Goal: Navigation & Orientation: Find specific page/section

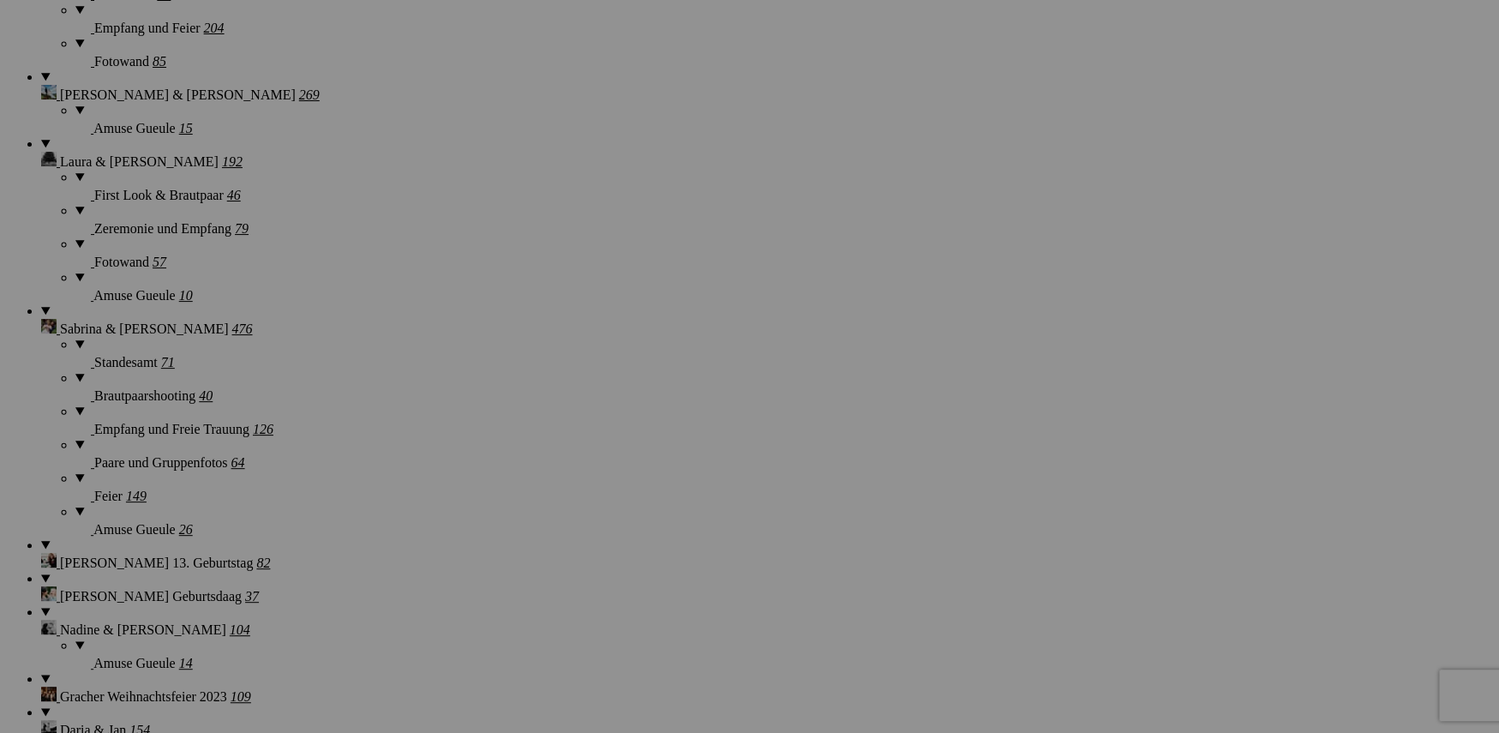
scroll to position [2409, 0]
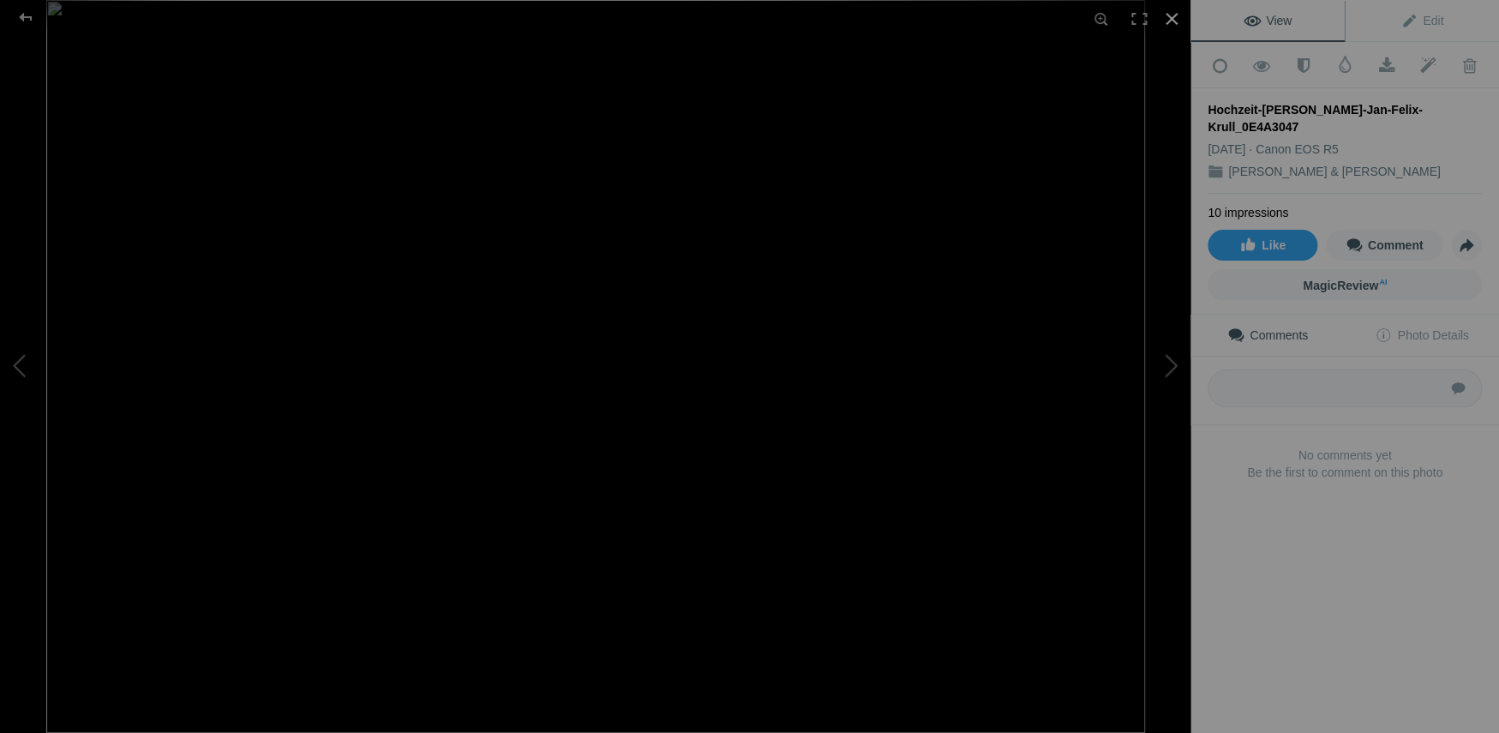
click at [1176, 18] on div at bounding box center [1172, 19] width 38 height 38
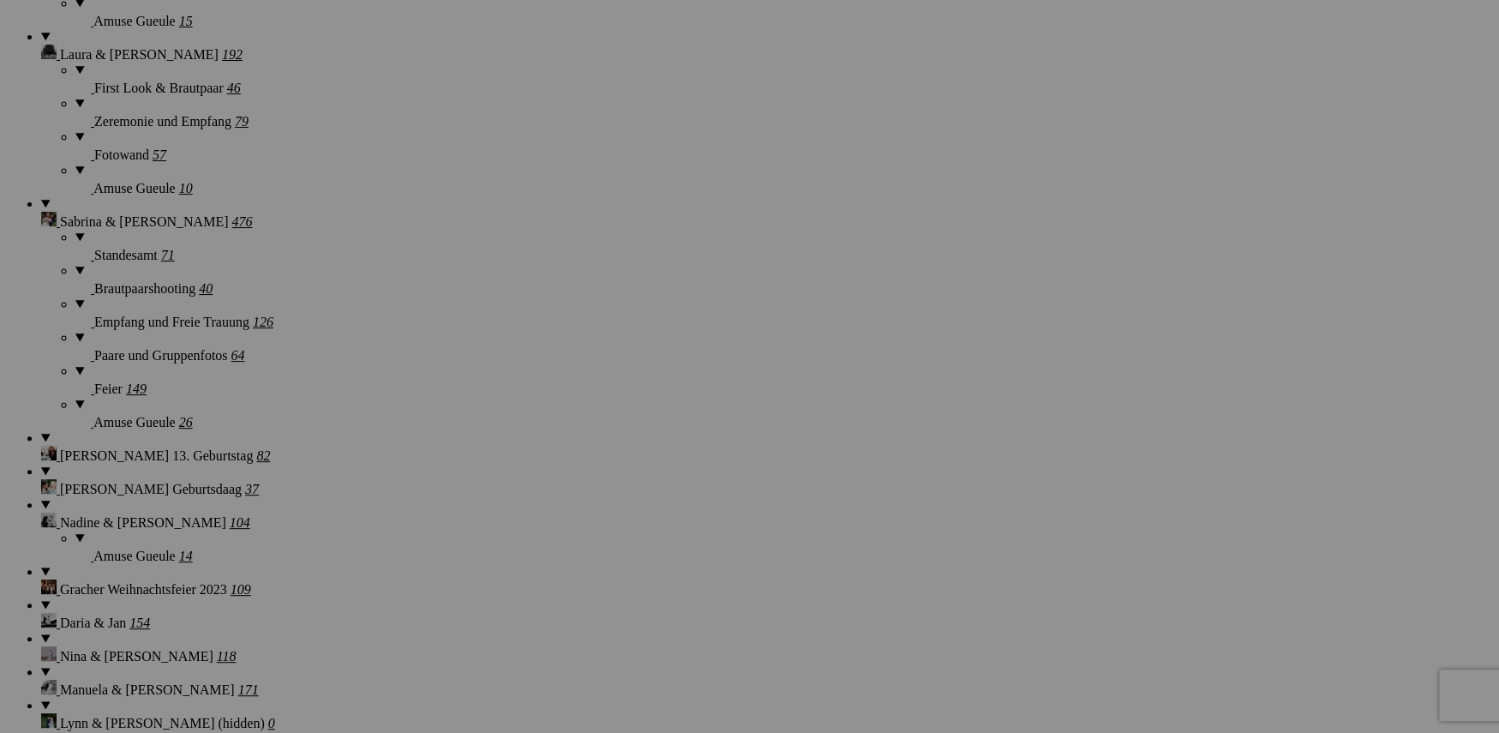
scroll to position [2497, 0]
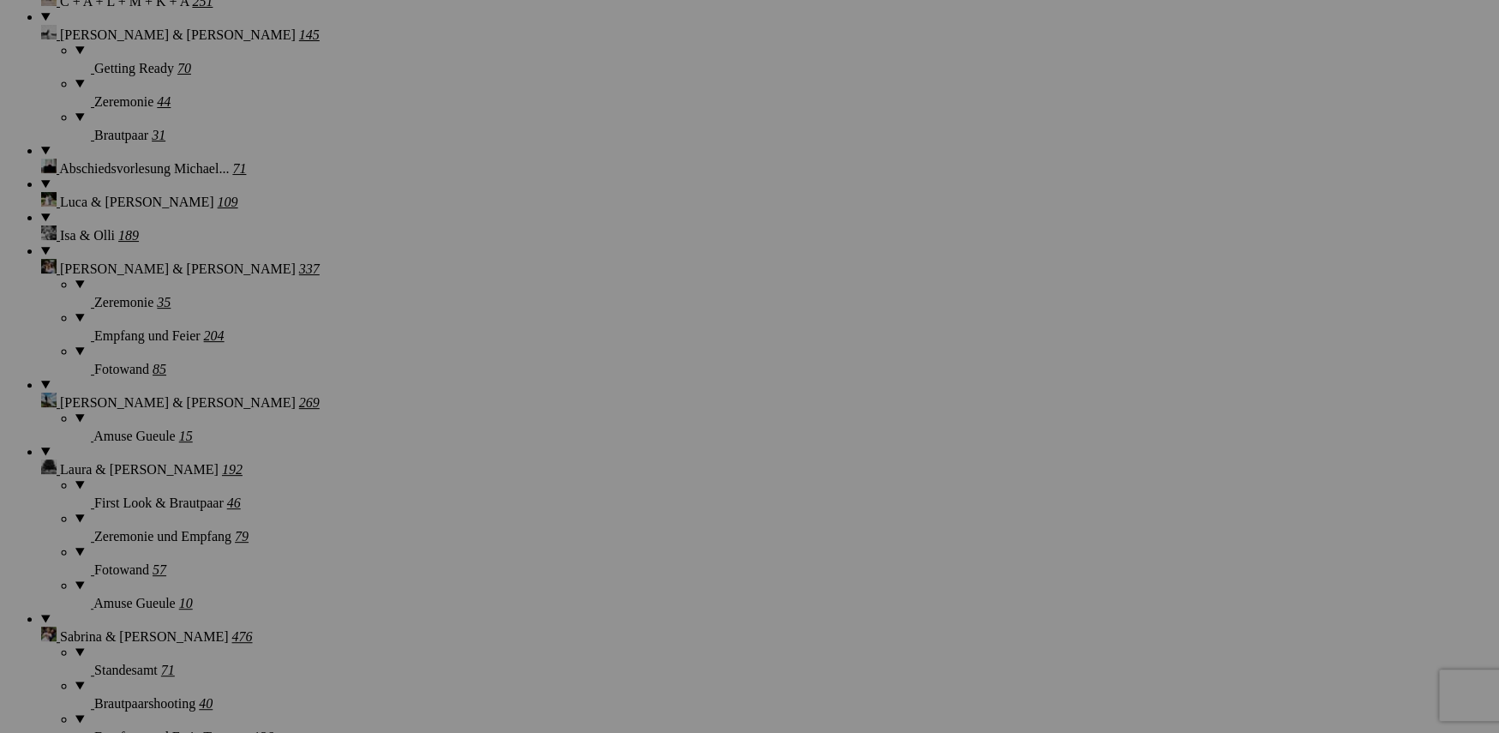
scroll to position [2077, 0]
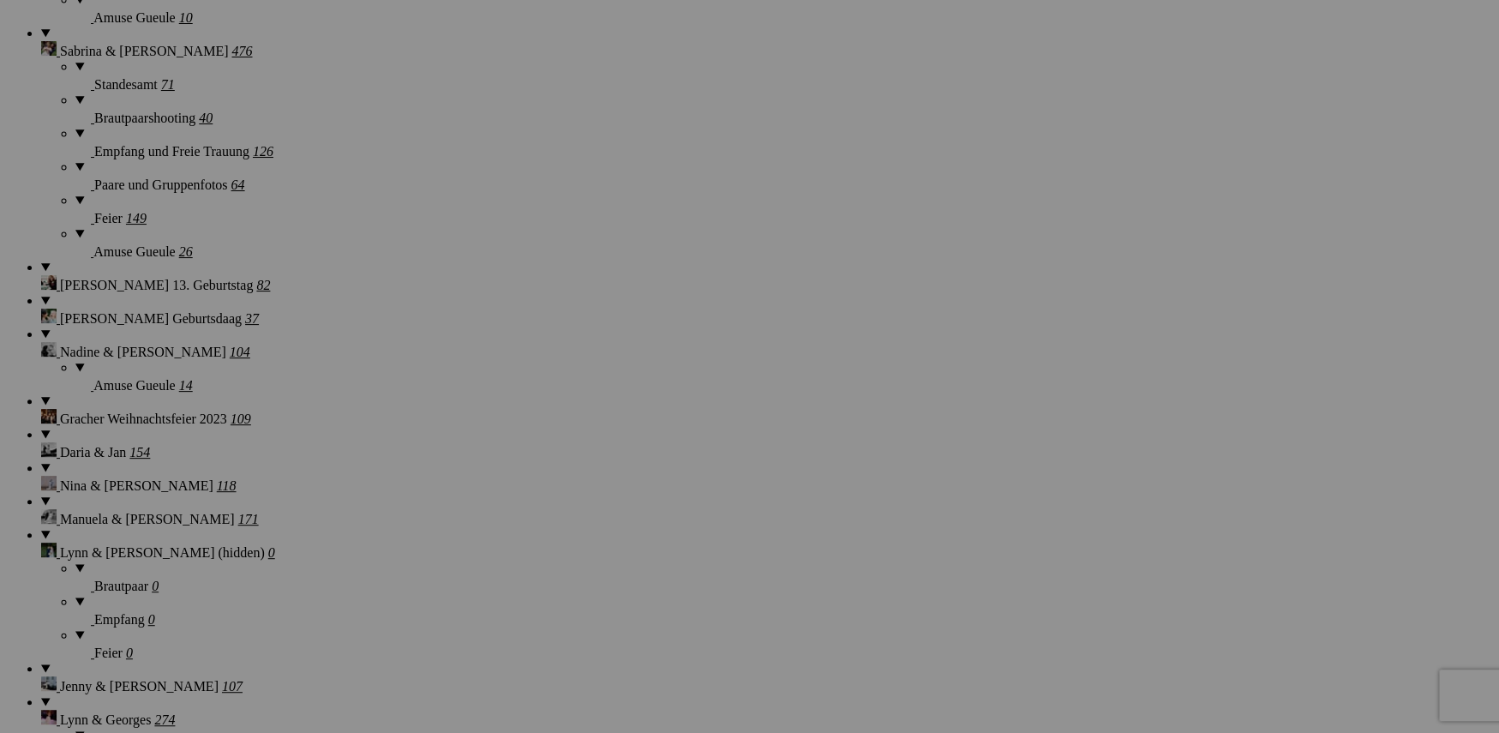
scroll to position [2665, 0]
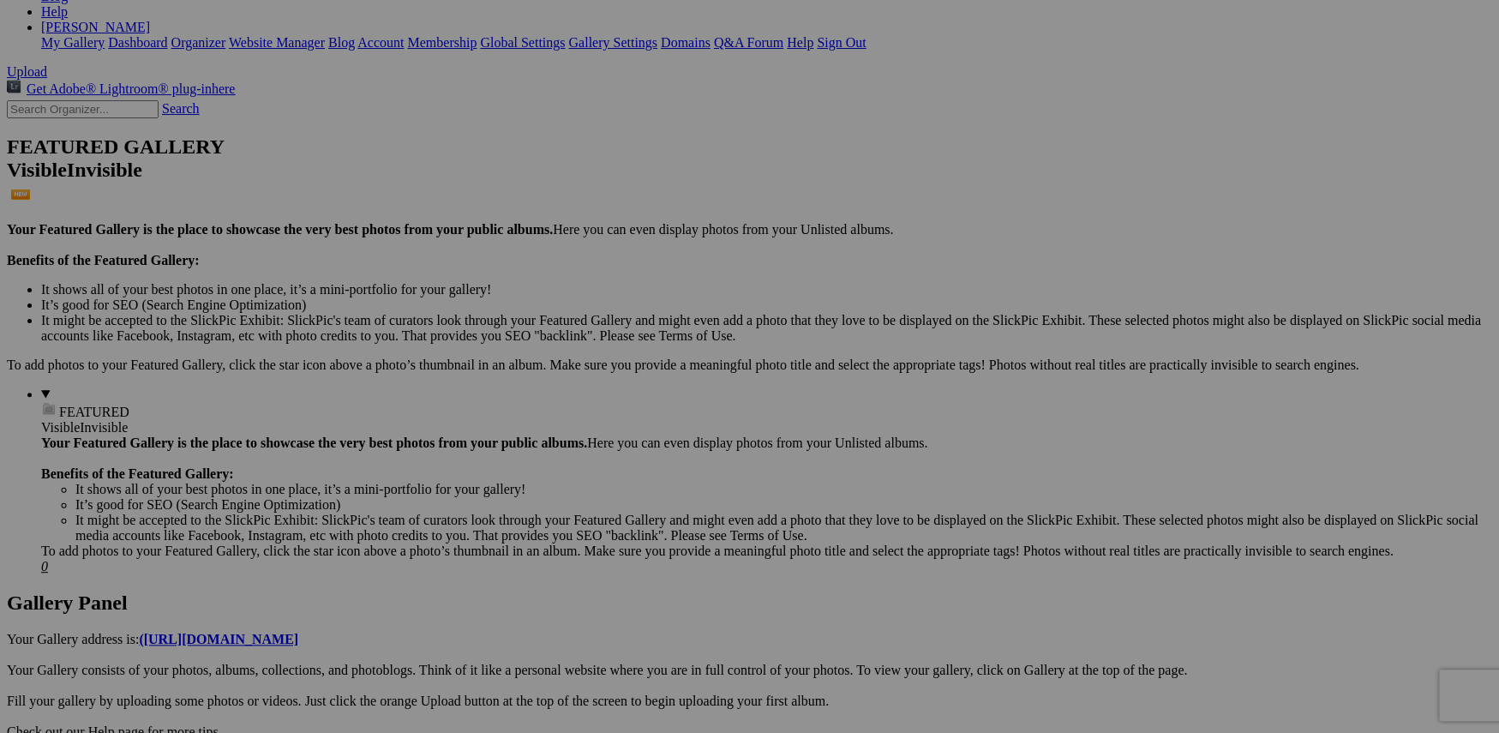
scroll to position [306, 0]
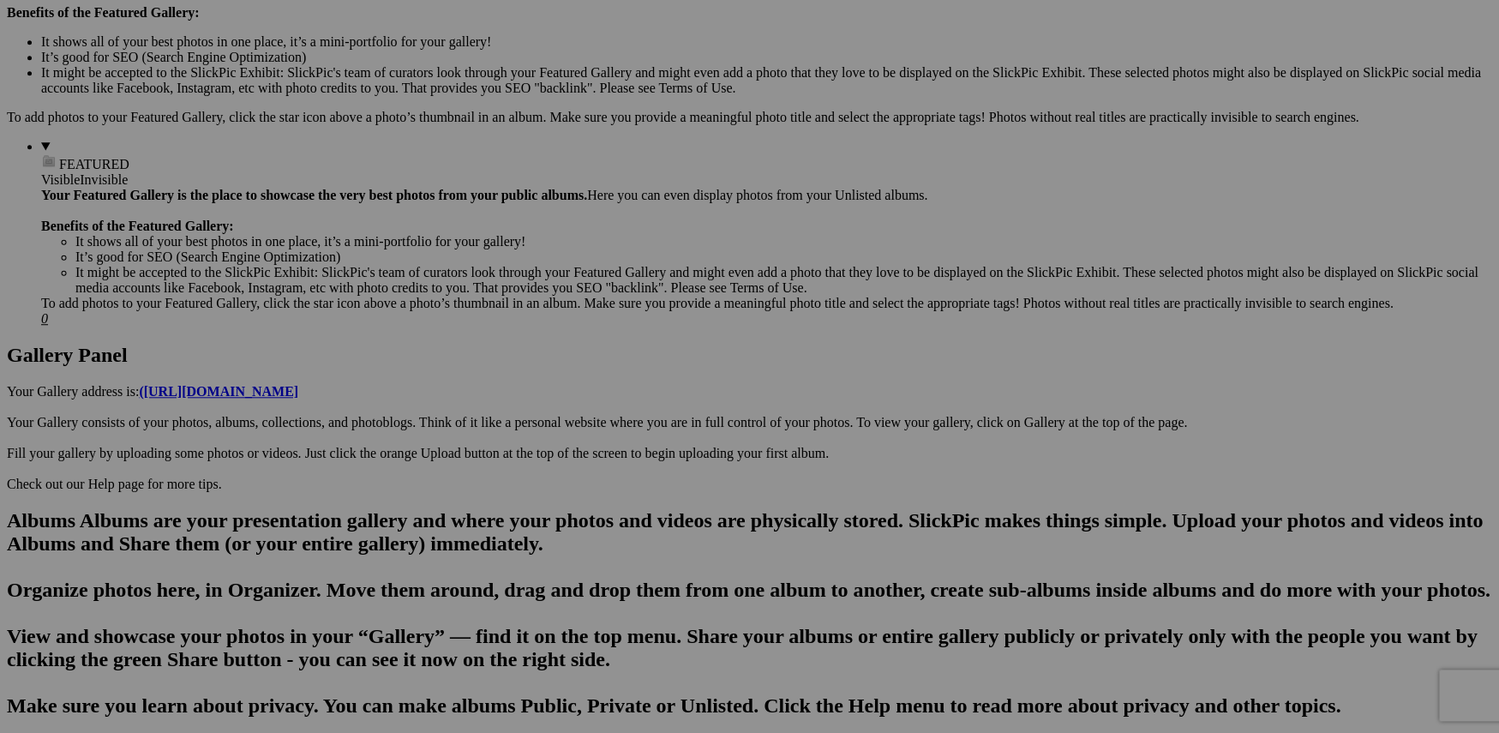
scroll to position [557, 0]
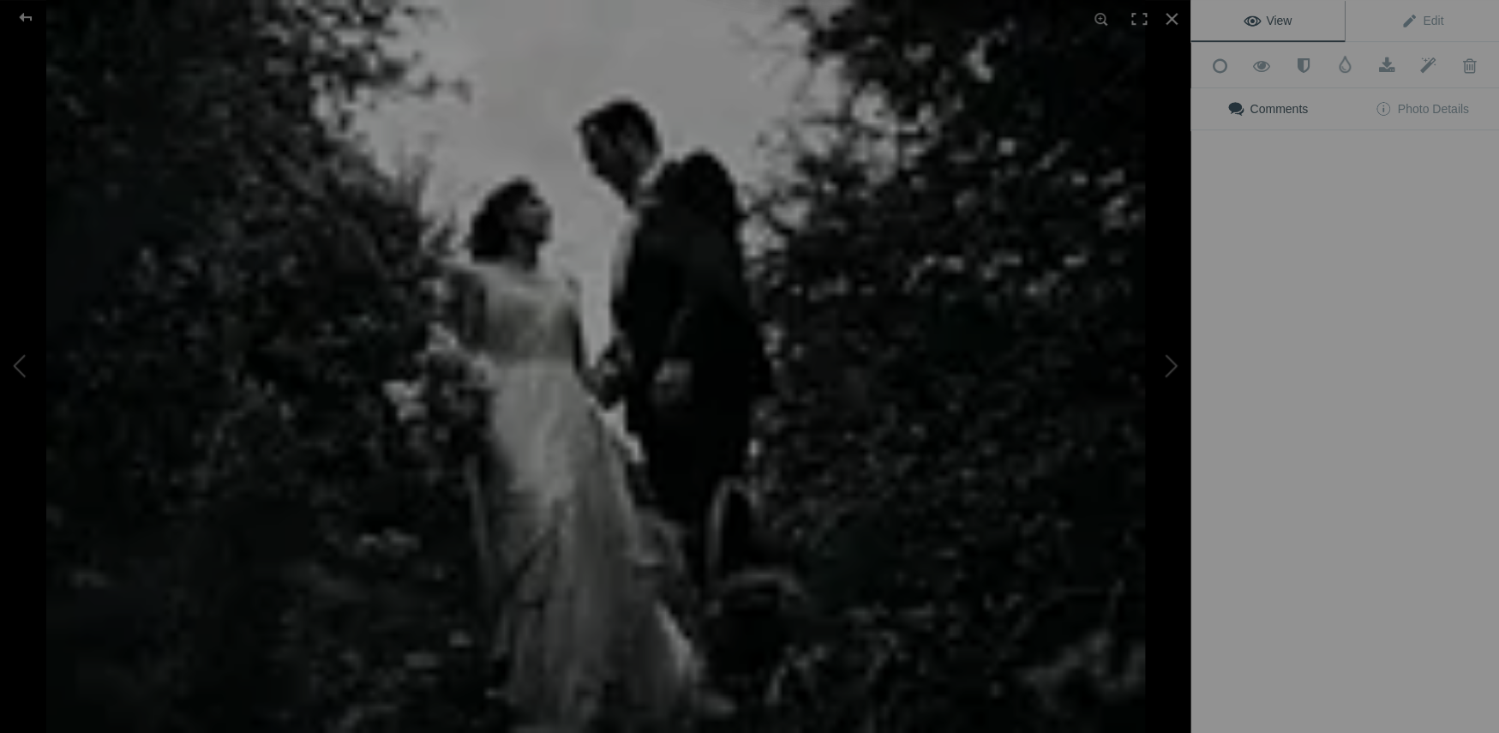
scroll to position [556, 0]
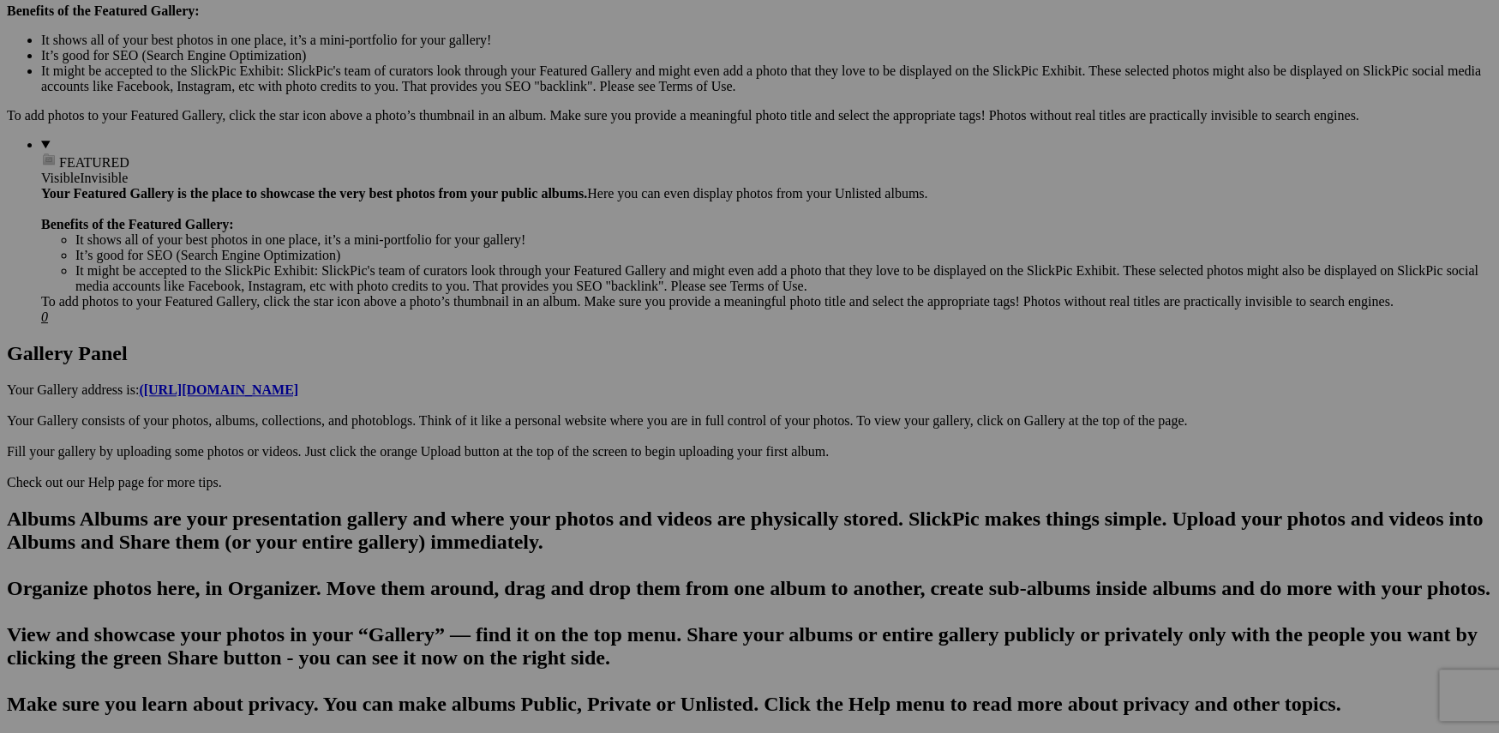
drag, startPoint x: 266, startPoint y: 26, endPoint x: 277, endPoint y: 27, distance: 11.3
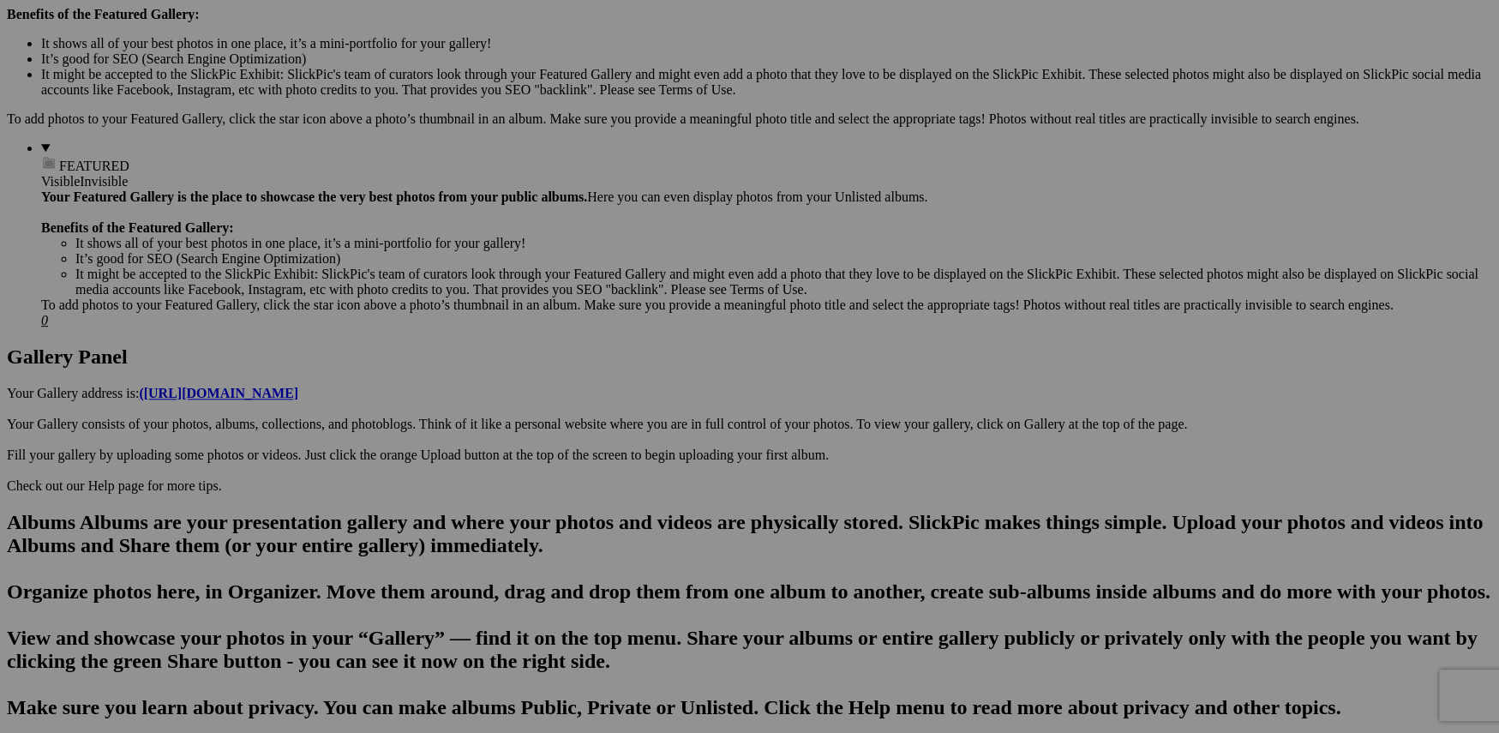
scroll to position [555, 0]
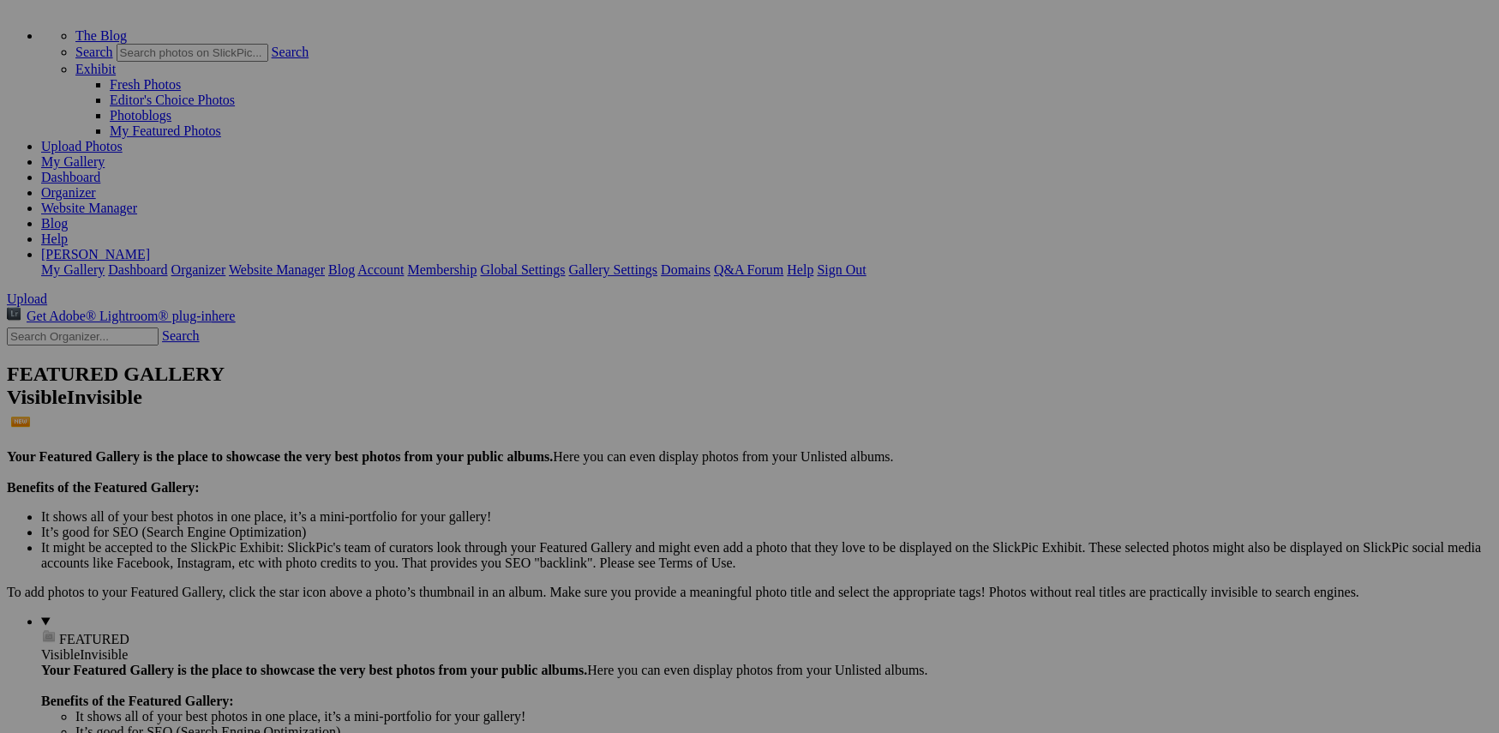
scroll to position [87, 0]
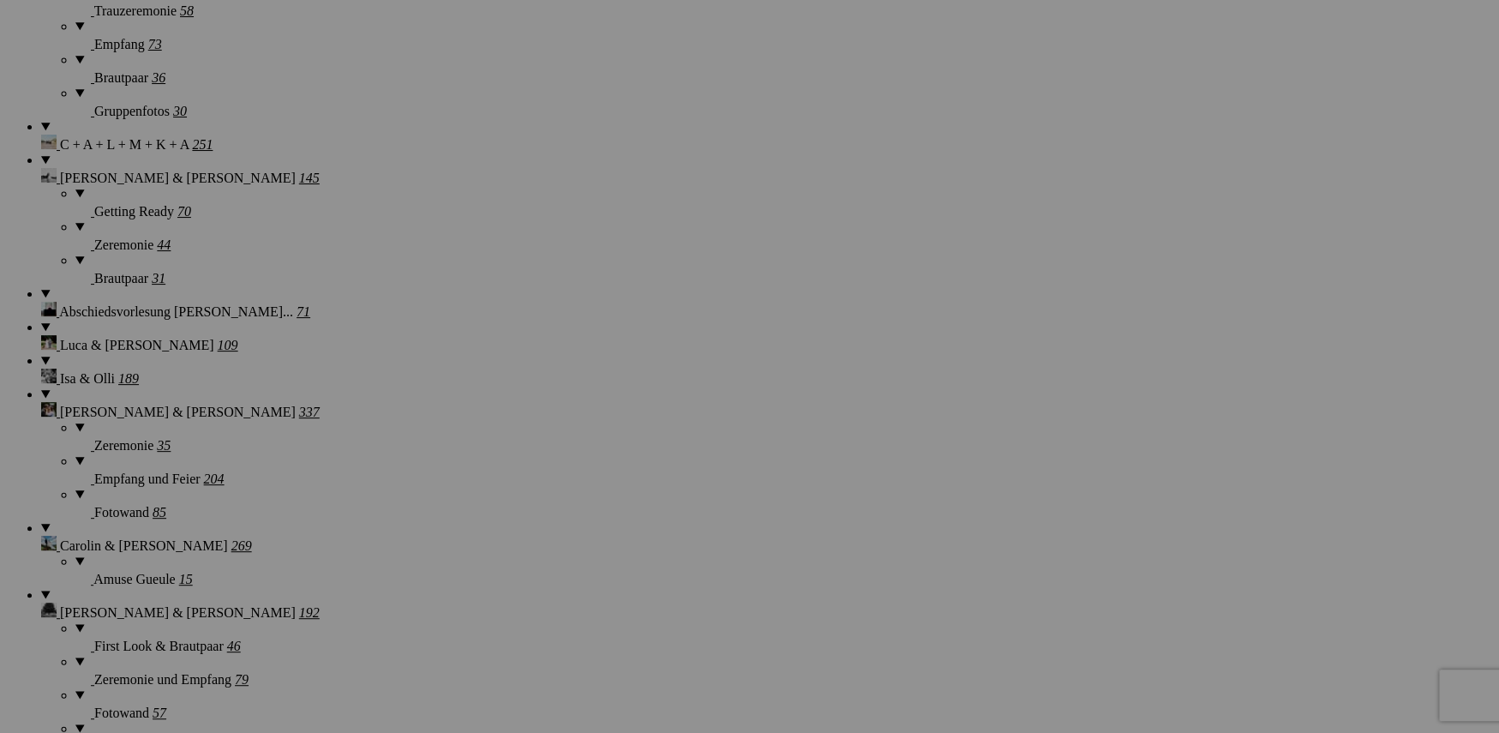
scroll to position [1936, 0]
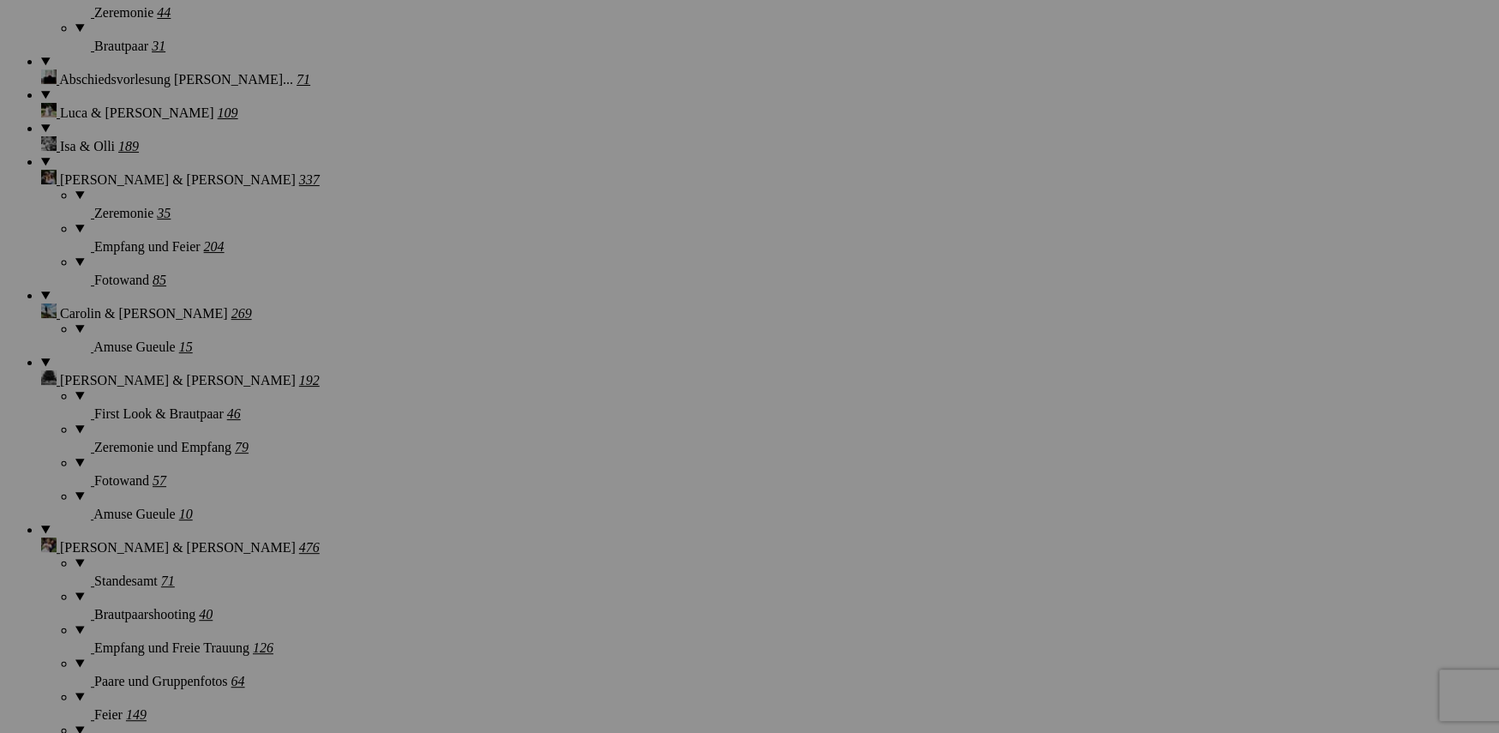
scroll to position [2168, 0]
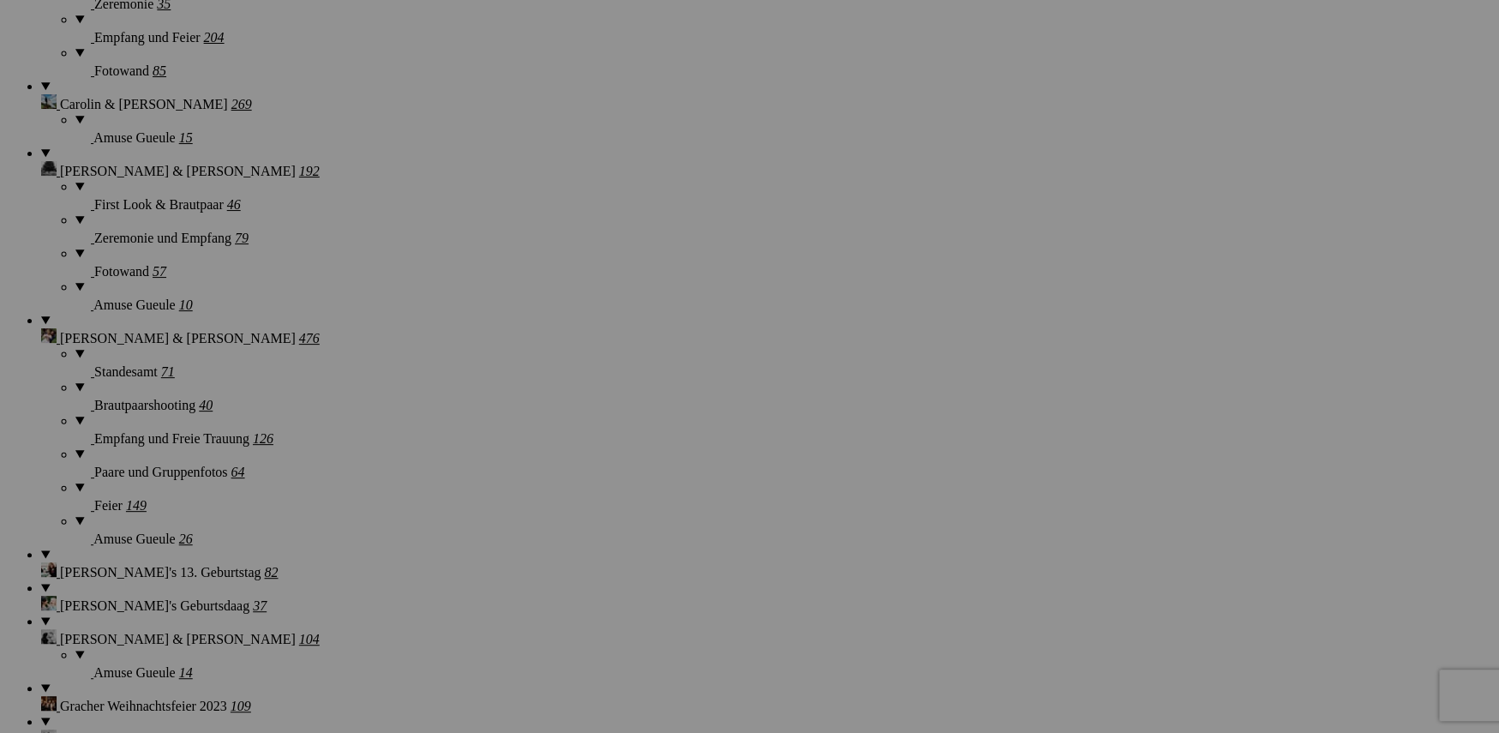
scroll to position [2374, 0]
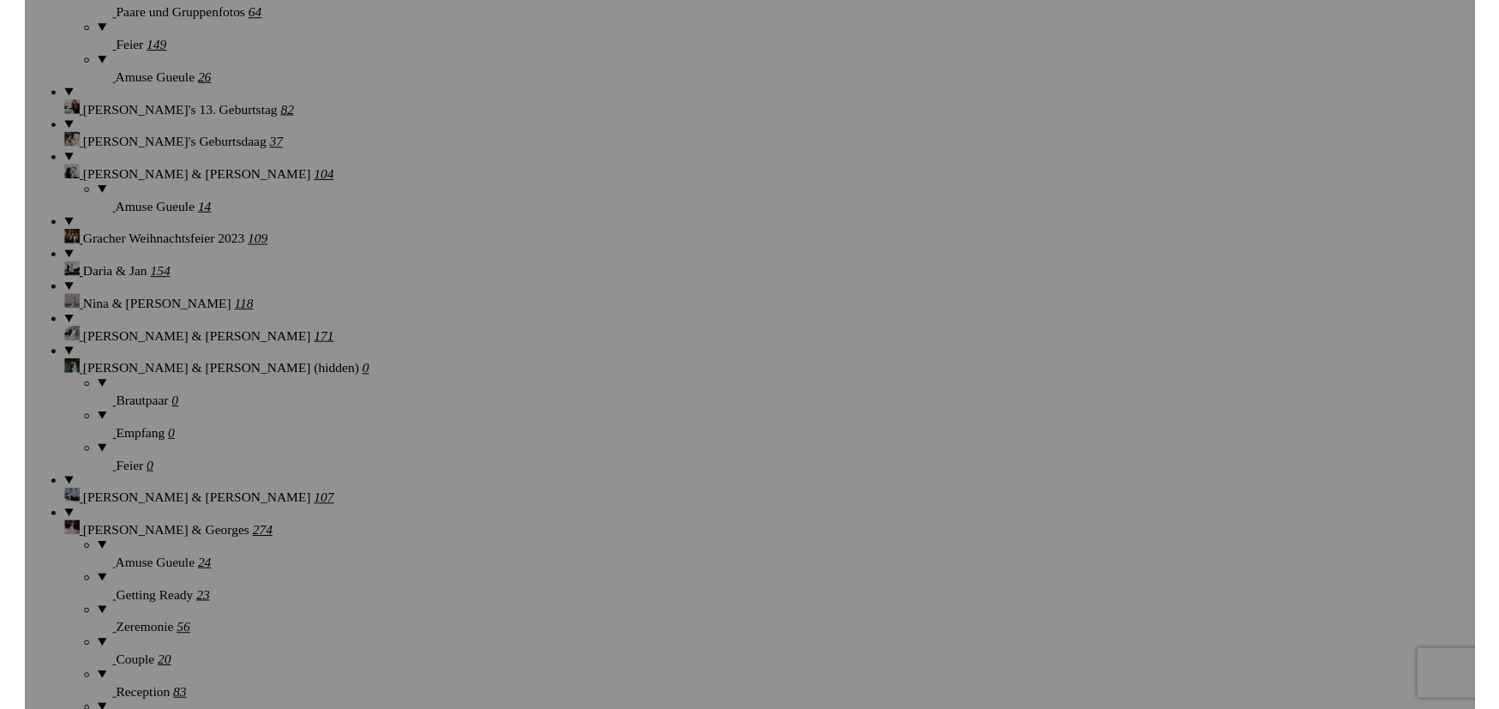
scroll to position [2840, 0]
